Goal: Task Accomplishment & Management: Use online tool/utility

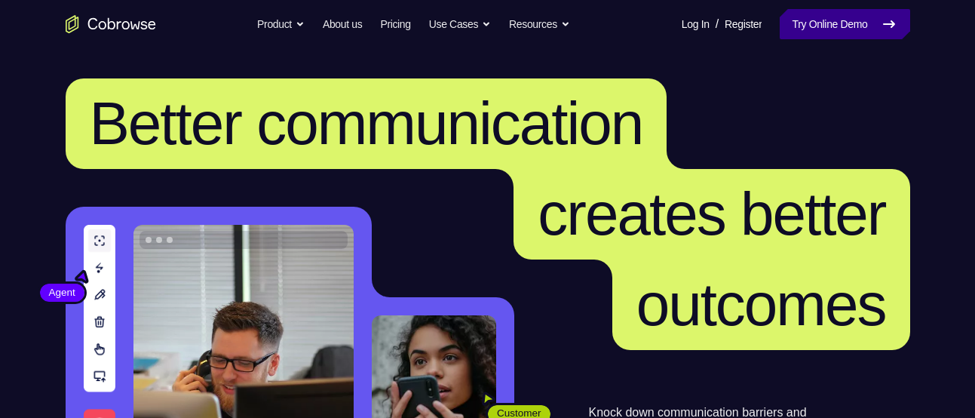
click at [832, 29] on link "Try Online Demo" at bounding box center [845, 24] width 130 height 30
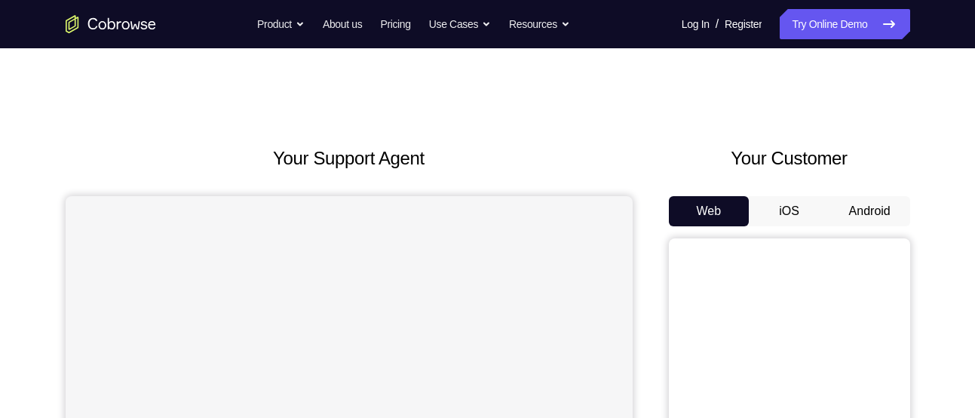
click at [865, 201] on button "Android" at bounding box center [869, 211] width 81 height 30
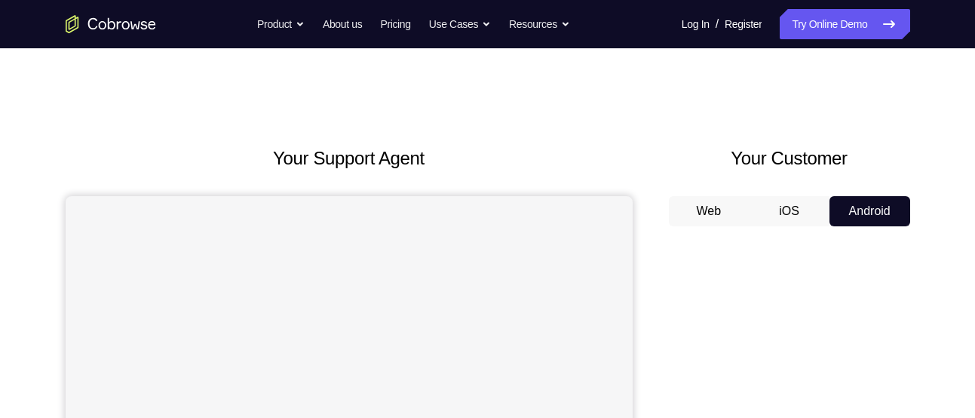
click at [865, 201] on button "Android" at bounding box center [869, 211] width 81 height 30
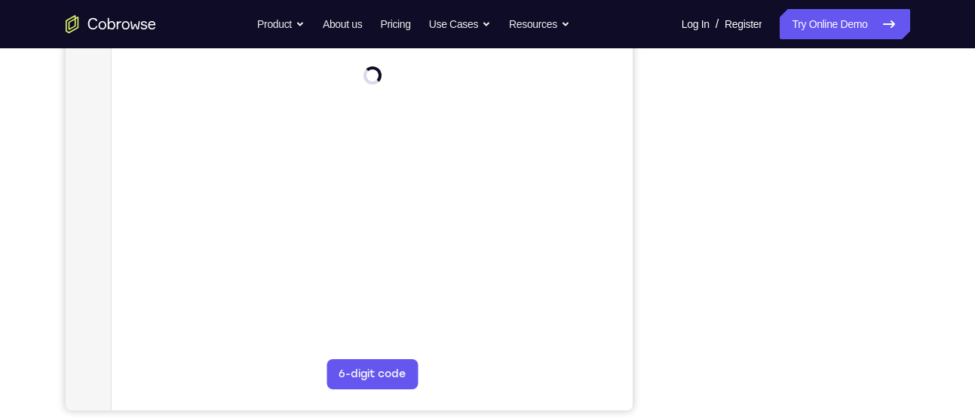
scroll to position [295, 0]
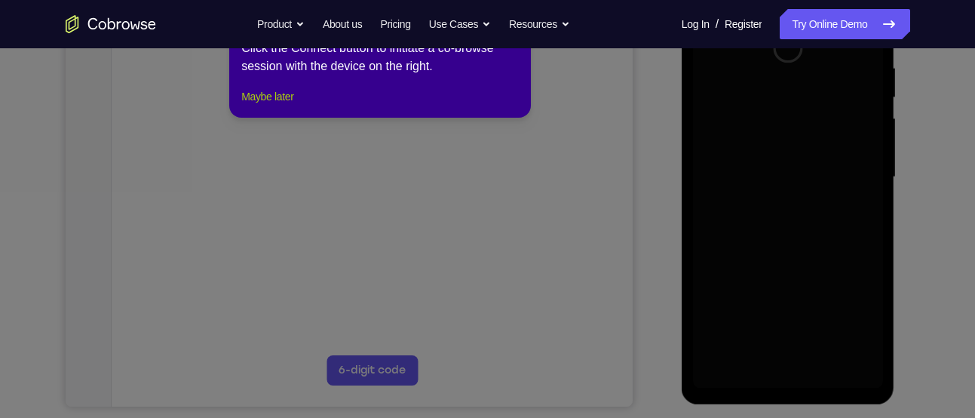
click at [266, 106] on button "Maybe later" at bounding box center [267, 96] width 52 height 18
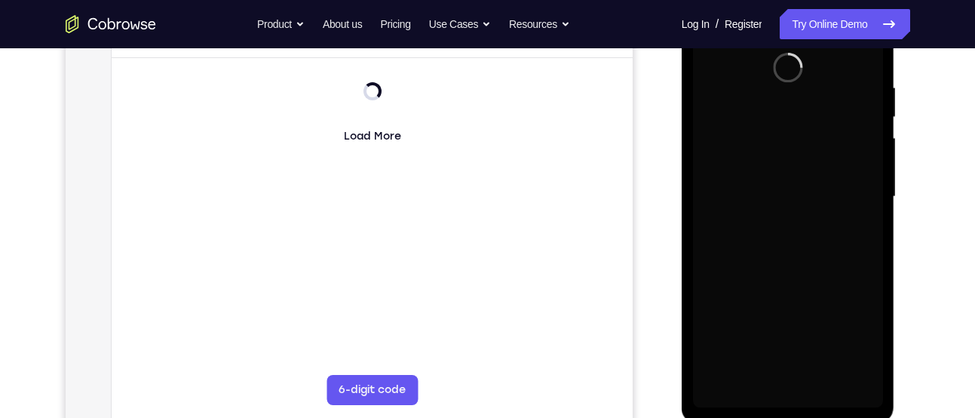
scroll to position [265, 0]
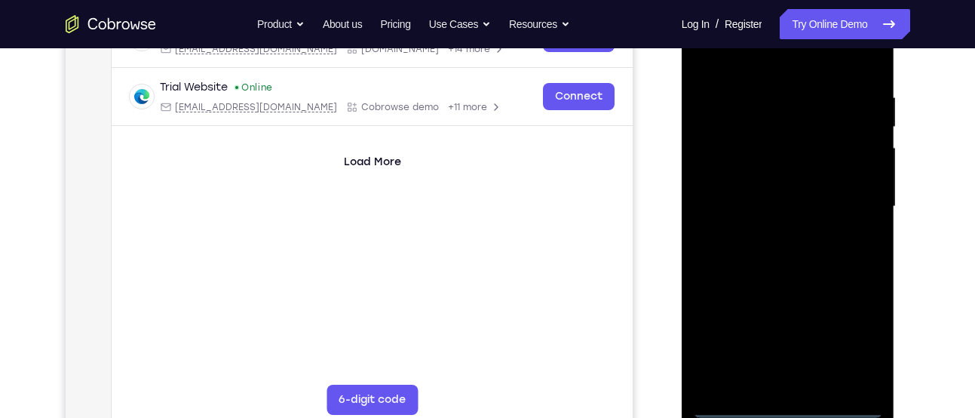
click at [788, 403] on div at bounding box center [788, 206] width 190 height 422
click at [850, 337] on div at bounding box center [788, 206] width 190 height 422
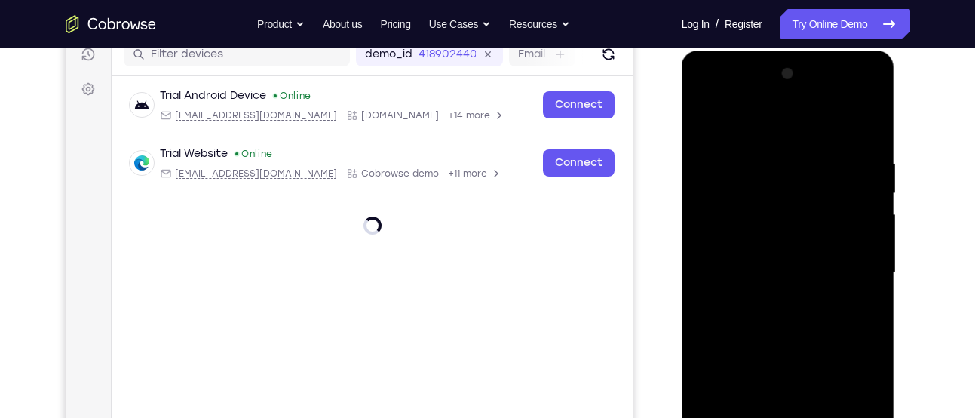
scroll to position [188, 0]
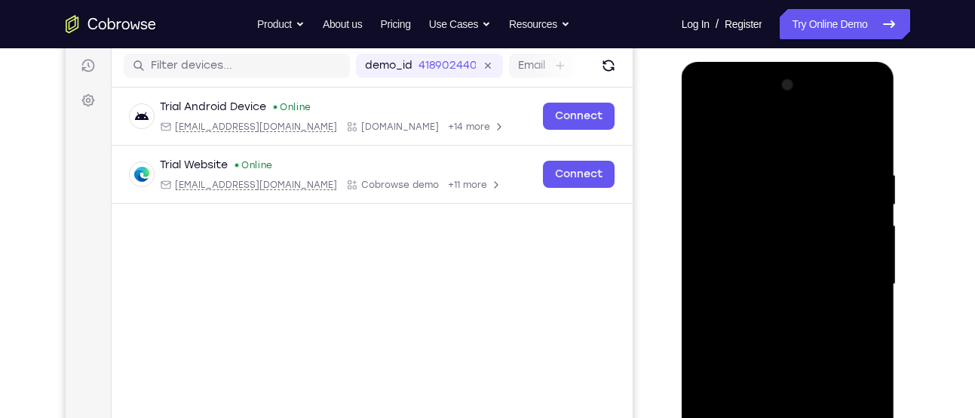
click at [747, 139] on div at bounding box center [788, 284] width 190 height 422
click at [850, 280] on div at bounding box center [788, 284] width 190 height 422
click at [765, 313] on div at bounding box center [788, 284] width 190 height 422
click at [774, 276] on div at bounding box center [788, 284] width 190 height 422
click at [740, 247] on div at bounding box center [788, 284] width 190 height 422
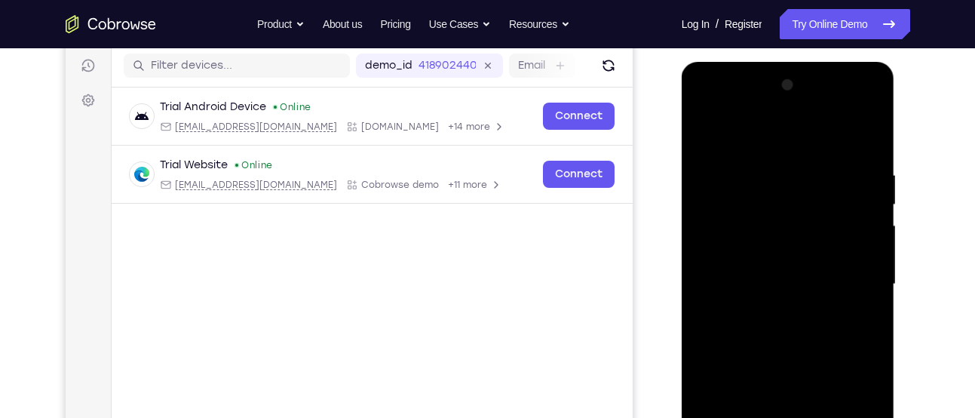
click at [740, 278] on div at bounding box center [788, 284] width 190 height 422
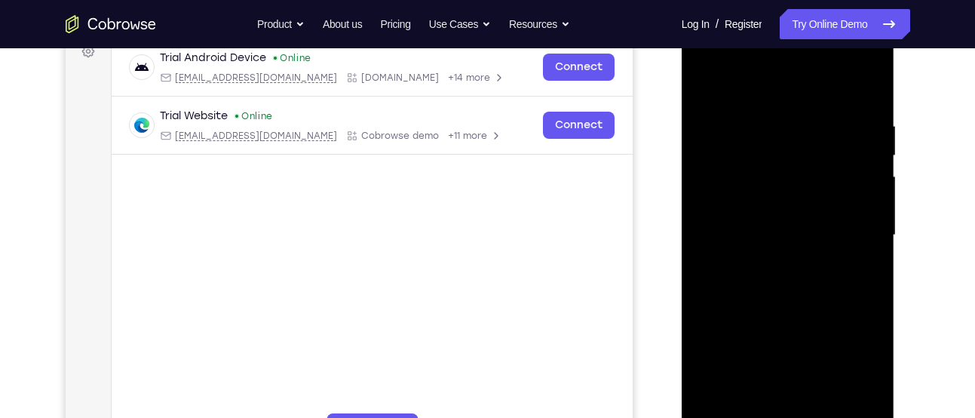
scroll to position [236, 0]
click at [735, 282] on div at bounding box center [788, 236] width 190 height 422
click at [781, 279] on div at bounding box center [788, 236] width 190 height 422
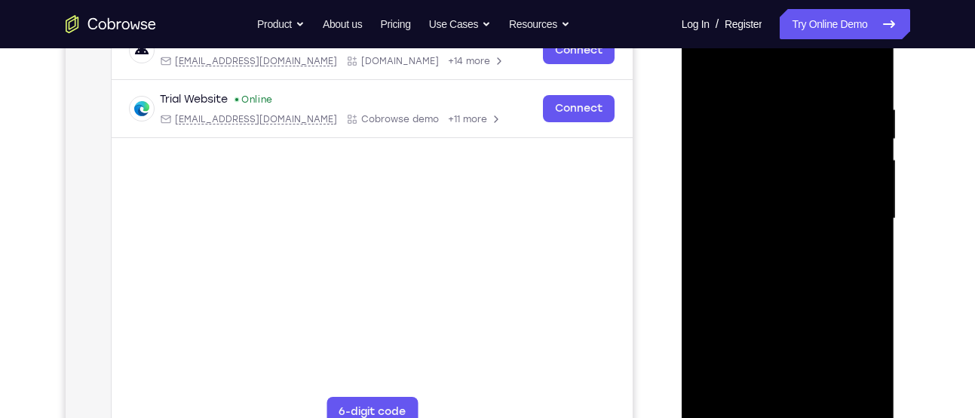
scroll to position [254, 0]
click at [788, 286] on div at bounding box center [788, 218] width 190 height 422
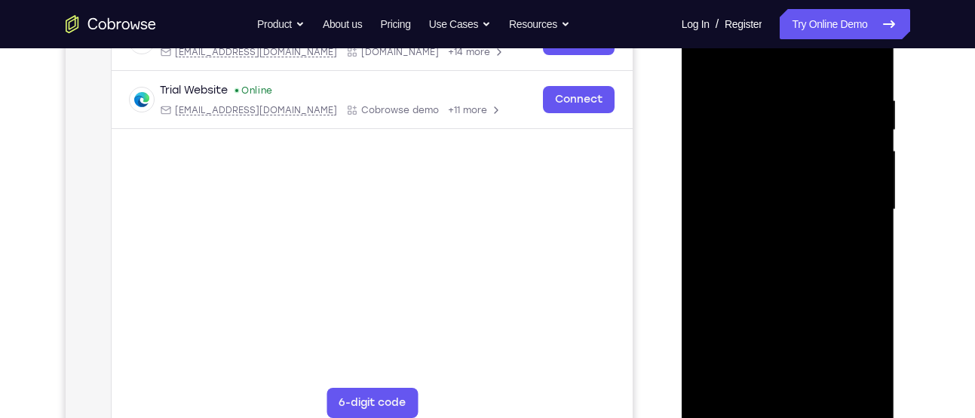
scroll to position [262, 0]
click at [767, 92] on div at bounding box center [788, 210] width 190 height 422
click at [704, 201] on div at bounding box center [788, 210] width 190 height 422
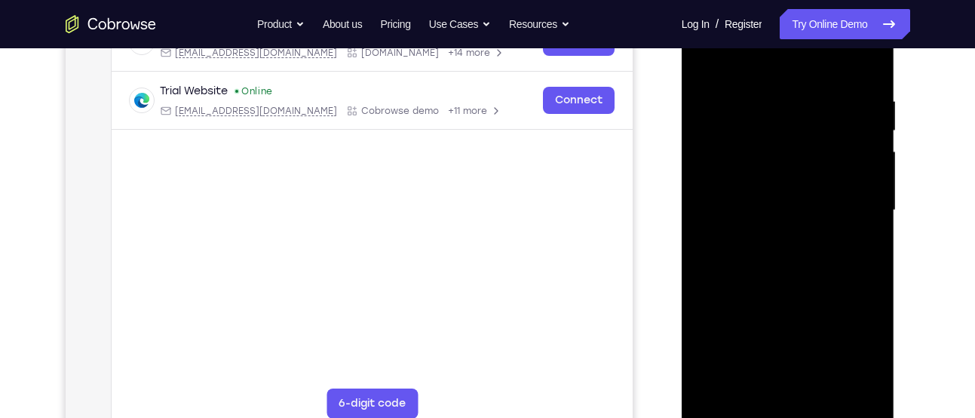
drag, startPoint x: 872, startPoint y: 250, endPoint x: 861, endPoint y: 284, distance: 35.1
click at [861, 284] on div at bounding box center [788, 210] width 190 height 422
drag, startPoint x: 704, startPoint y: 248, endPoint x: 690, endPoint y: 293, distance: 46.7
click at [690, 293] on div at bounding box center [788, 212] width 213 height 449
click at [866, 379] on div at bounding box center [788, 210] width 190 height 422
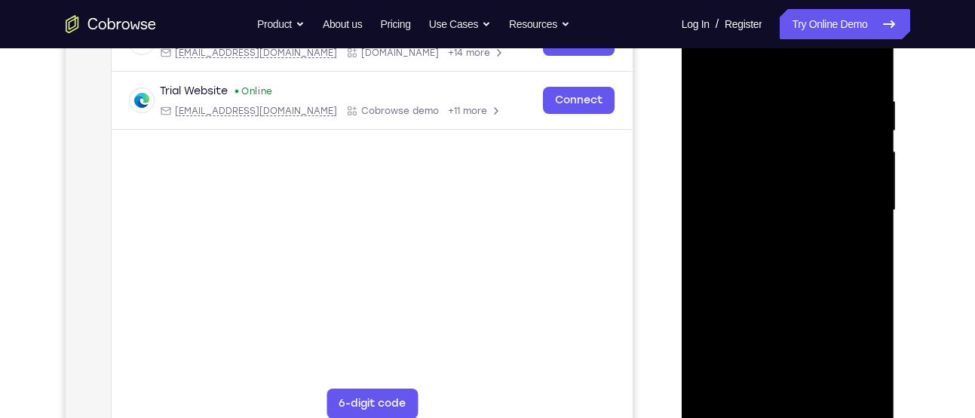
click at [704, 230] on div at bounding box center [788, 210] width 190 height 422
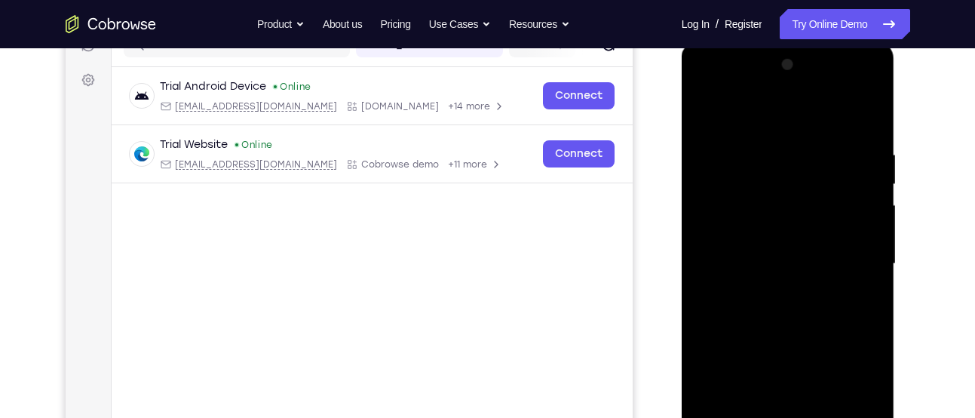
scroll to position [199, 0]
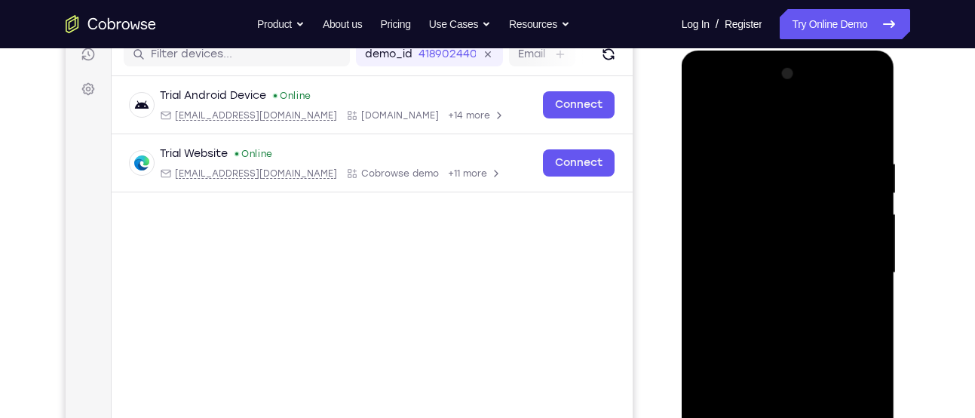
drag, startPoint x: 870, startPoint y: 167, endPoint x: 877, endPoint y: 153, distance: 15.2
click at [877, 153] on div at bounding box center [788, 273] width 190 height 422
click at [874, 173] on div at bounding box center [788, 273] width 190 height 422
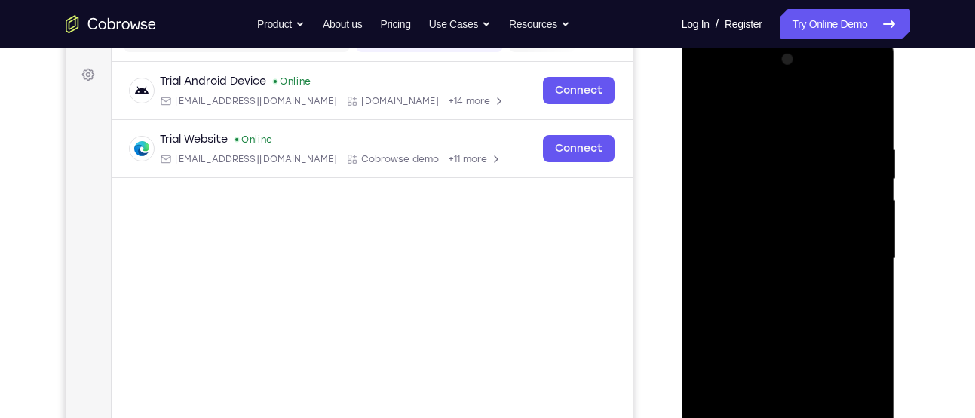
scroll to position [215, 0]
click at [717, 206] on div at bounding box center [788, 257] width 190 height 422
click at [869, 228] on div at bounding box center [788, 257] width 190 height 422
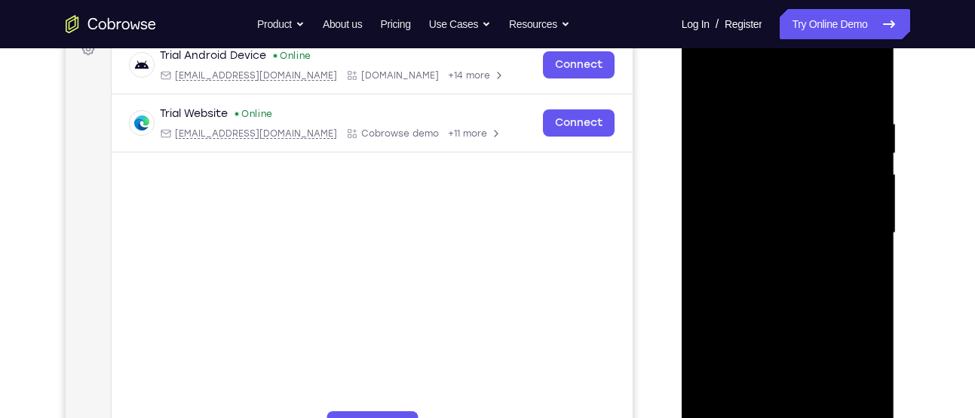
scroll to position [241, 0]
click at [869, 228] on div at bounding box center [788, 231] width 190 height 422
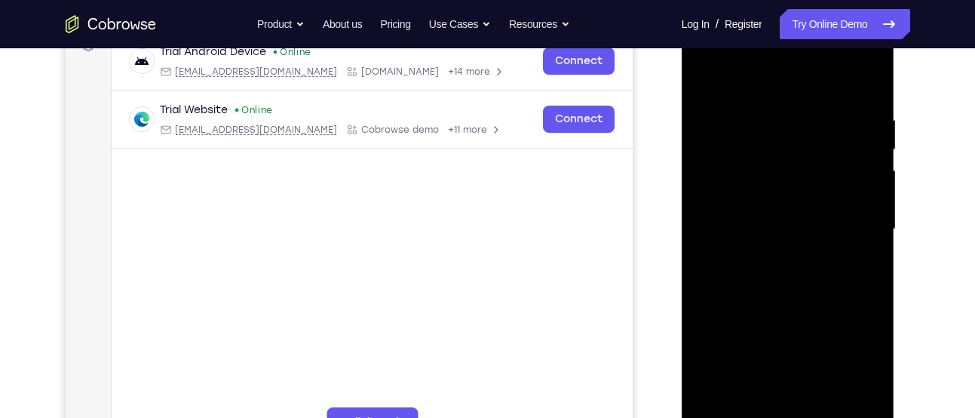
scroll to position [242, 0]
click at [868, 213] on div at bounding box center [788, 230] width 190 height 422
click at [867, 222] on div at bounding box center [788, 230] width 190 height 422
click at [702, 234] on div at bounding box center [788, 230] width 190 height 422
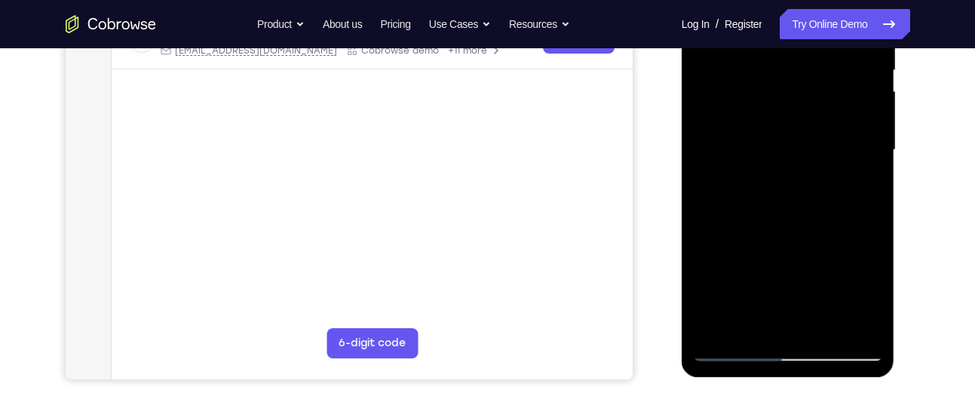
scroll to position [323, 0]
click at [701, 194] on div at bounding box center [788, 149] width 190 height 422
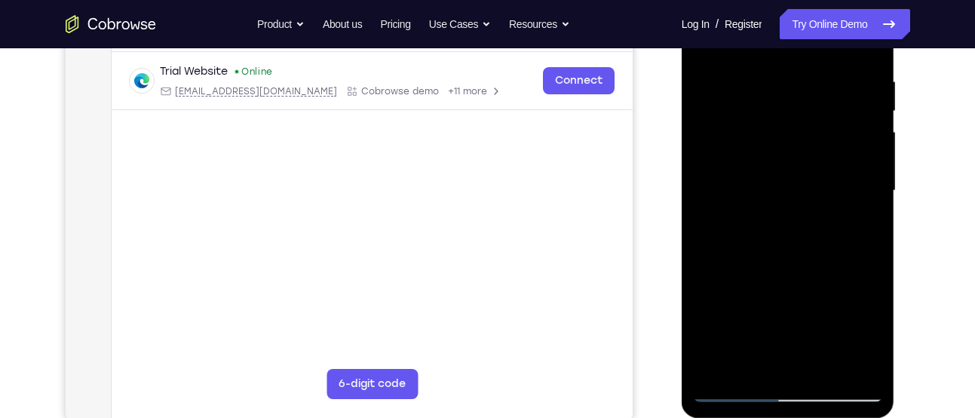
scroll to position [280, 0]
click at [701, 194] on div at bounding box center [788, 192] width 190 height 422
click at [862, 176] on div at bounding box center [788, 192] width 190 height 422
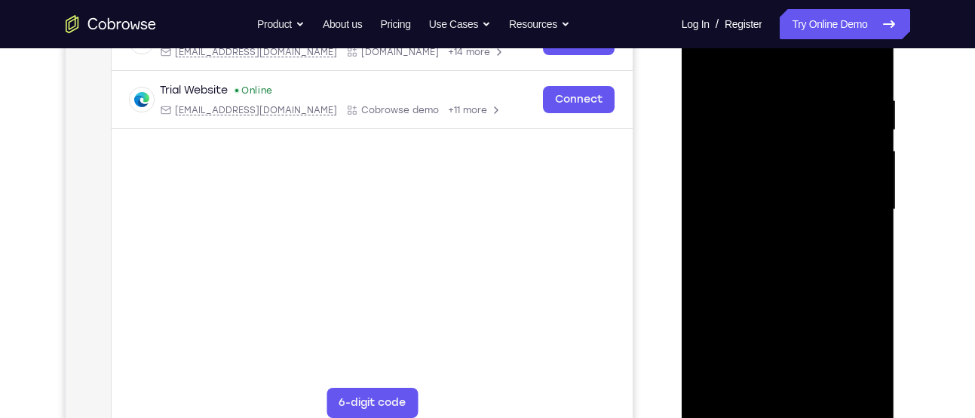
scroll to position [263, 0]
click at [869, 170] on div at bounding box center [788, 209] width 190 height 422
click at [869, 171] on div at bounding box center [788, 209] width 190 height 422
click at [865, 63] on div at bounding box center [788, 209] width 190 height 422
drag, startPoint x: 854, startPoint y: 92, endPoint x: 734, endPoint y: 105, distance: 120.6
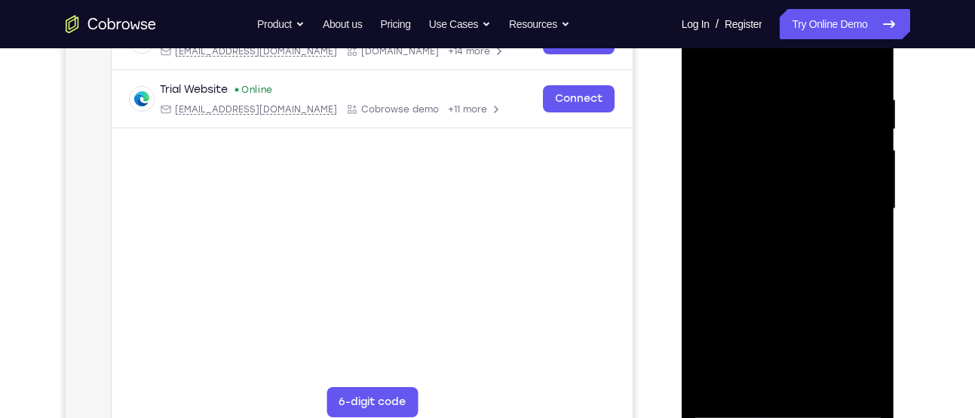
click at [734, 105] on div at bounding box center [788, 209] width 190 height 422
drag, startPoint x: 835, startPoint y: 95, endPoint x: 718, endPoint y: 102, distance: 117.1
click at [718, 102] on div at bounding box center [788, 209] width 190 height 422
drag, startPoint x: 826, startPoint y: 91, endPoint x: 719, endPoint y: 98, distance: 106.5
click at [719, 98] on div at bounding box center [788, 209] width 190 height 422
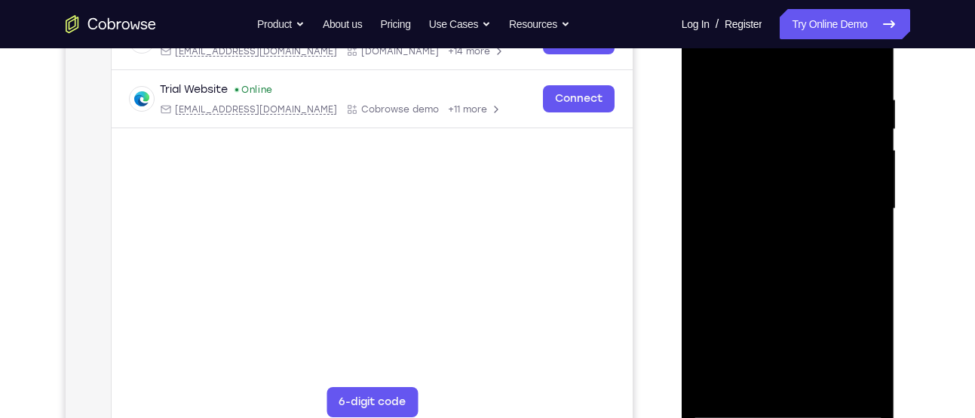
drag, startPoint x: 831, startPoint y: 88, endPoint x: 718, endPoint y: 92, distance: 113.2
click at [718, 92] on div at bounding box center [788, 209] width 190 height 422
drag, startPoint x: 808, startPoint y: 90, endPoint x: 714, endPoint y: 94, distance: 93.6
click at [714, 94] on div at bounding box center [788, 209] width 190 height 422
drag, startPoint x: 822, startPoint y: 88, endPoint x: 753, endPoint y: 98, distance: 69.3
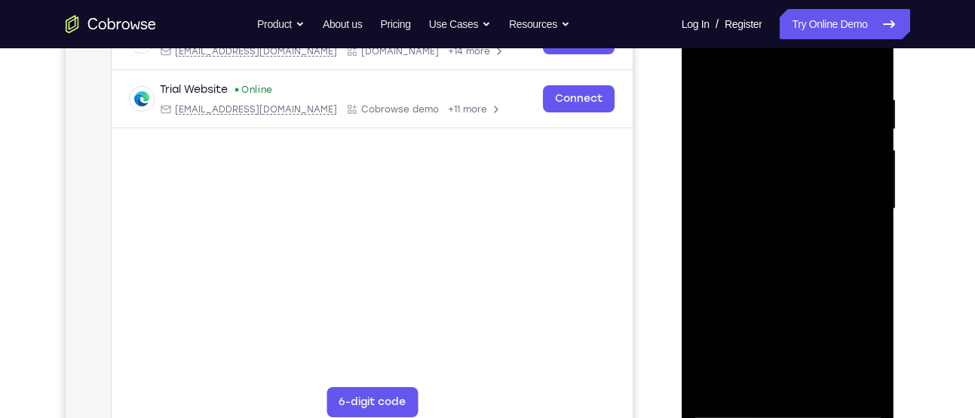
click at [753, 98] on div at bounding box center [788, 209] width 190 height 422
